Goal: Information Seeking & Learning: Learn about a topic

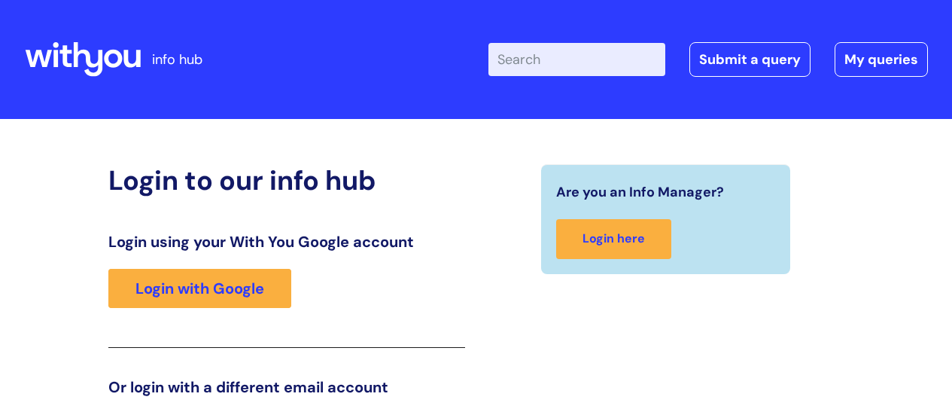
scroll to position [229, 0]
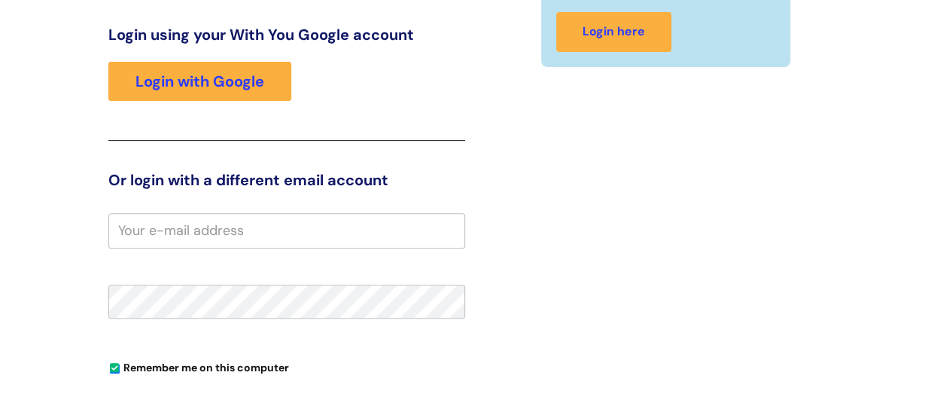
scroll to position [79, 0]
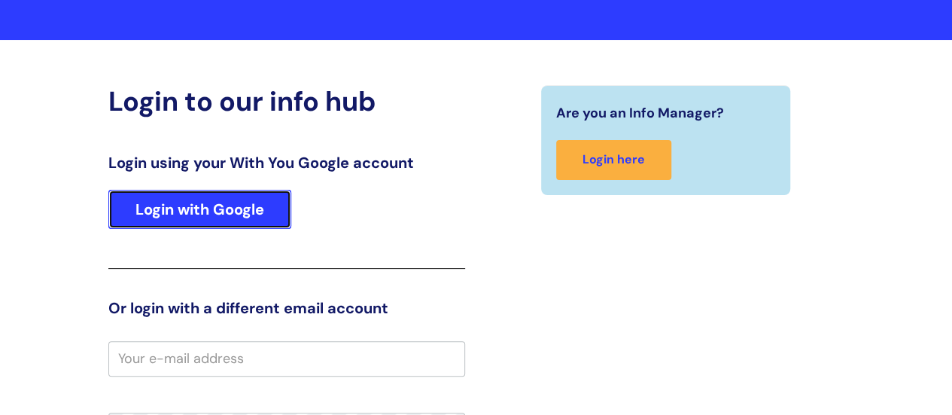
click at [167, 200] on link "Login with Google" at bounding box center [199, 209] width 183 height 39
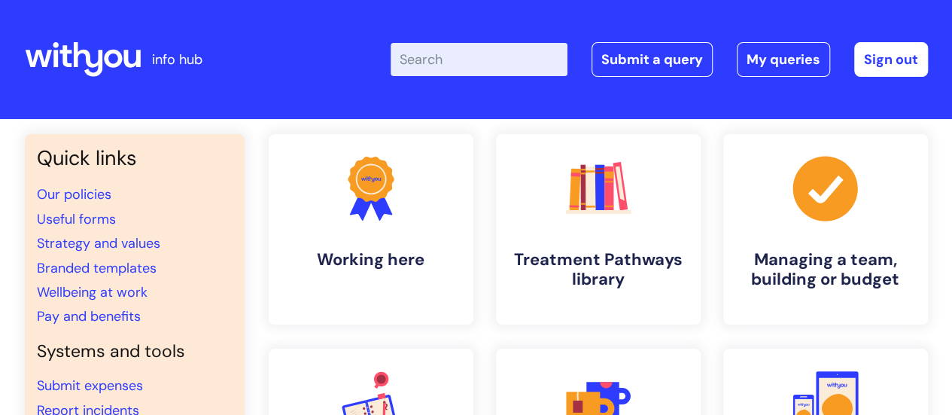
click at [447, 49] on input "Enter your search term here..." at bounding box center [478, 59] width 177 height 33
type input "eap"
click button "Search" at bounding box center [0, 0] width 0 height 0
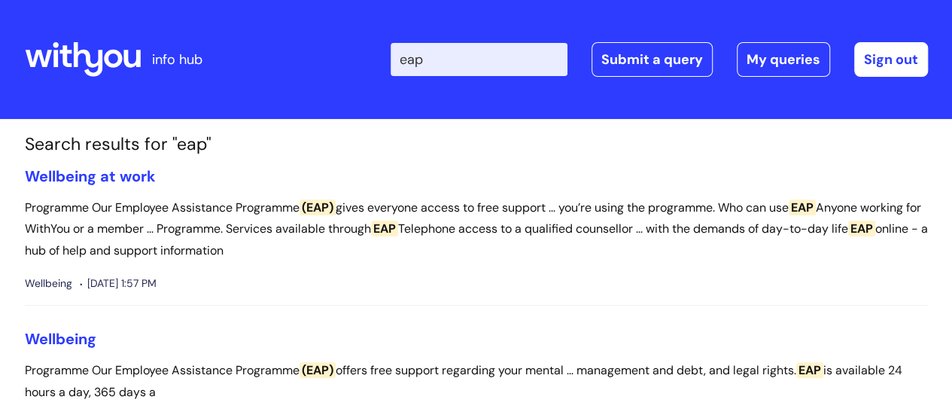
click at [398, 225] on span "EAP" at bounding box center [384, 228] width 27 height 16
click at [96, 171] on link "Wellbeing at work" at bounding box center [90, 176] width 131 height 20
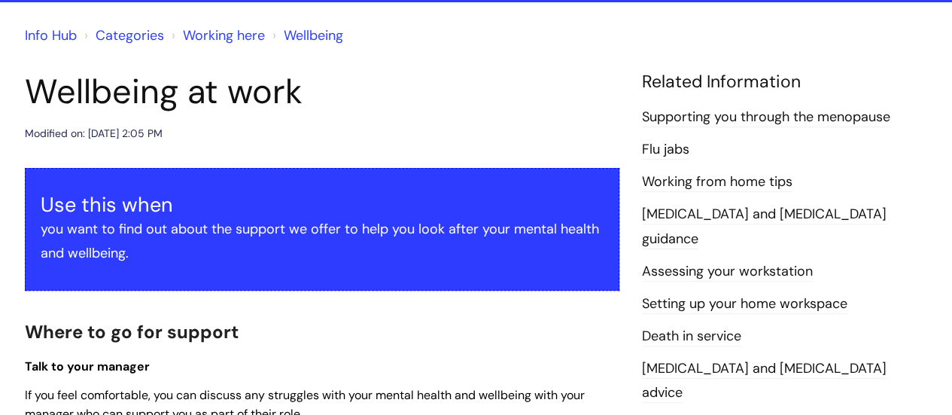
scroll to position [150, 0]
